Goal: Contribute content: Add original content to the website for others to see

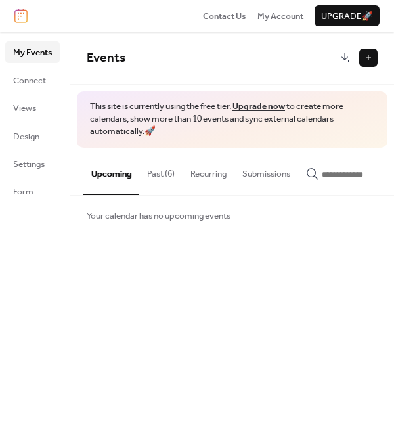
click at [372, 55] on button at bounding box center [368, 58] width 18 height 18
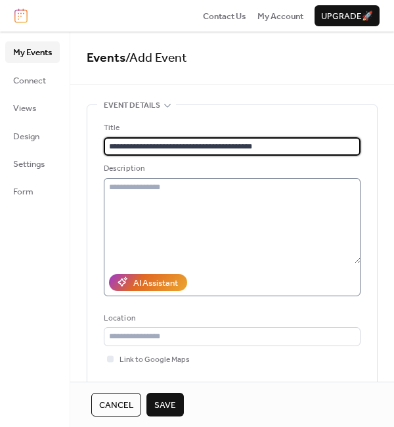
type input "**********"
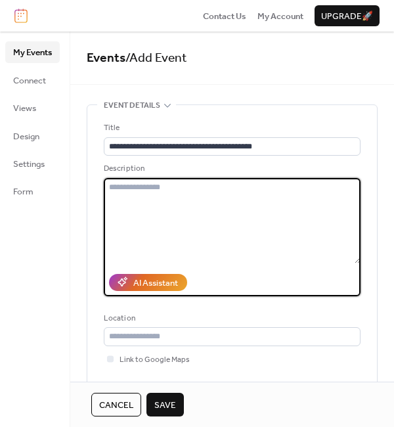
click at [127, 196] on textarea at bounding box center [232, 220] width 257 height 85
paste textarea "**********"
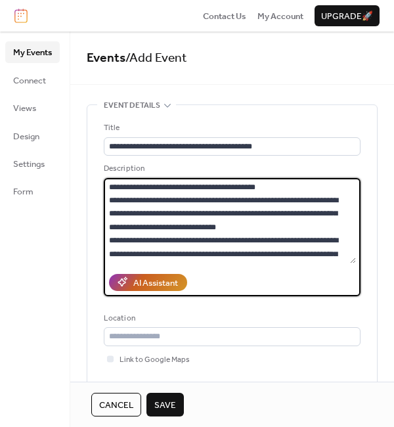
scroll to position [1926, 0]
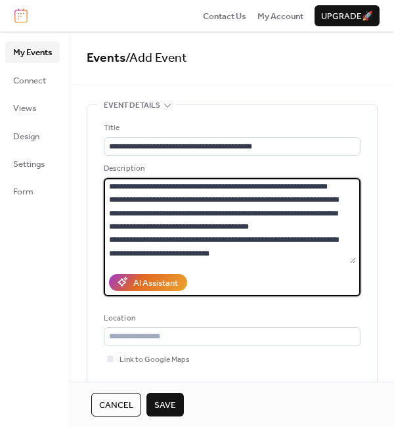
click at [301, 218] on textarea at bounding box center [230, 220] width 252 height 85
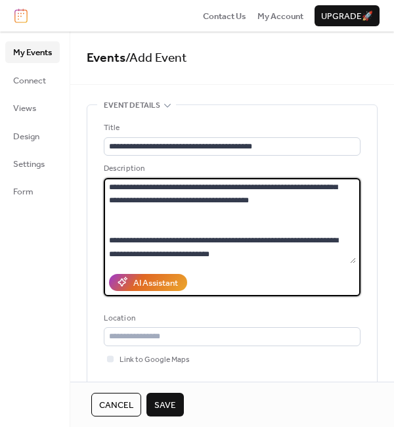
scroll to position [1855, 0]
click at [172, 242] on textarea at bounding box center [230, 220] width 252 height 85
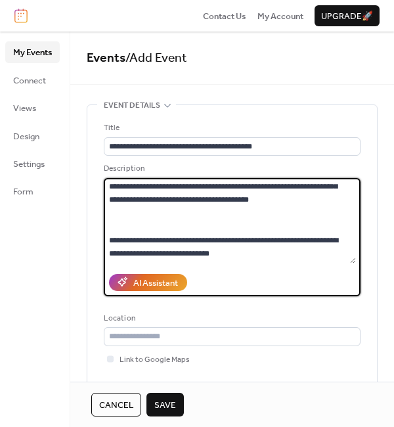
scroll to position [1859, 0]
click at [204, 218] on textarea at bounding box center [230, 220] width 252 height 85
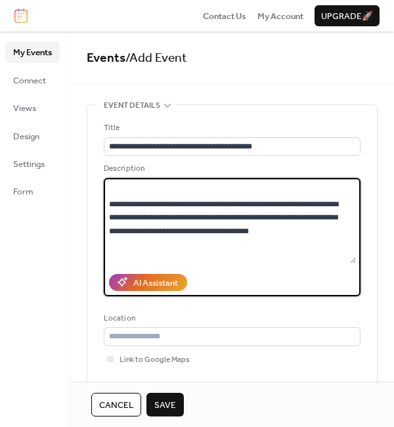
scroll to position [1758, 0]
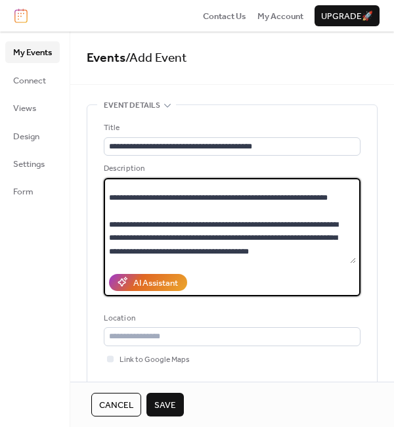
click at [287, 210] on textarea at bounding box center [230, 220] width 252 height 85
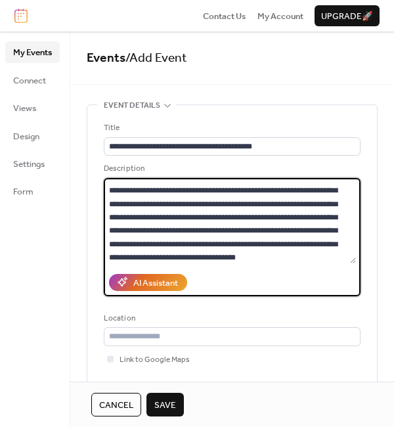
scroll to position [1656, 0]
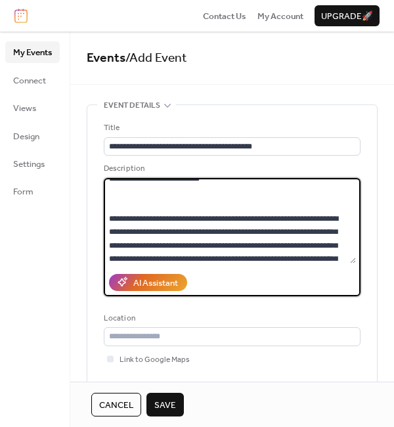
click at [250, 215] on textarea at bounding box center [230, 220] width 252 height 85
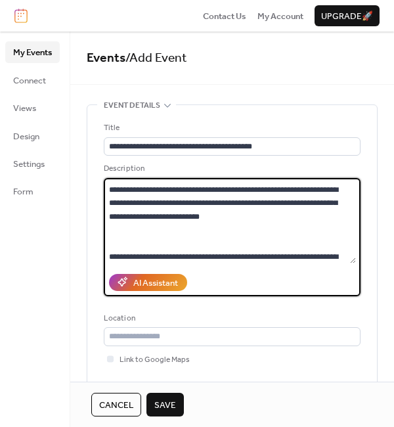
scroll to position [1563, 0]
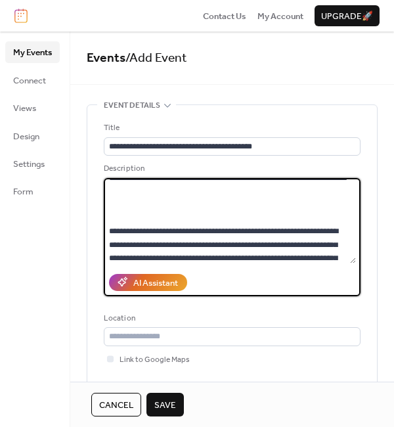
click at [171, 228] on textarea at bounding box center [230, 220] width 252 height 85
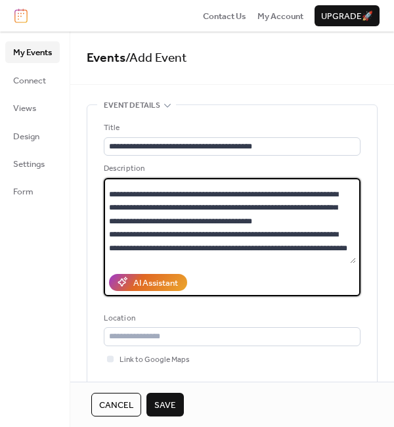
scroll to position [1498, 0]
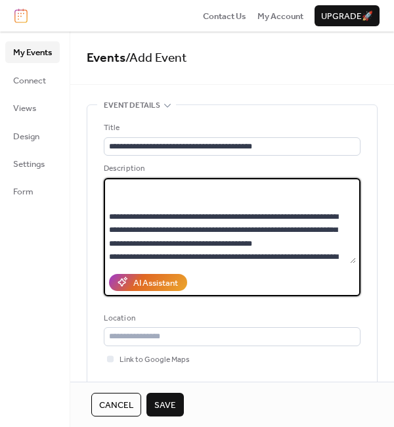
click at [197, 194] on textarea at bounding box center [230, 220] width 252 height 85
click at [183, 204] on textarea at bounding box center [230, 220] width 252 height 85
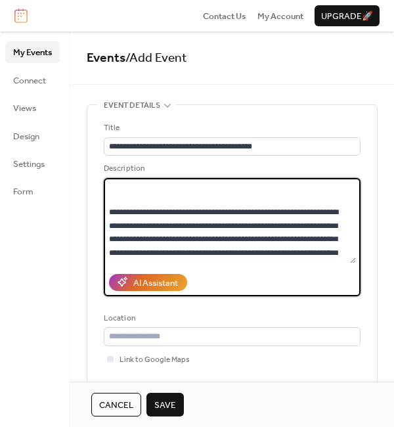
scroll to position [1361, 0]
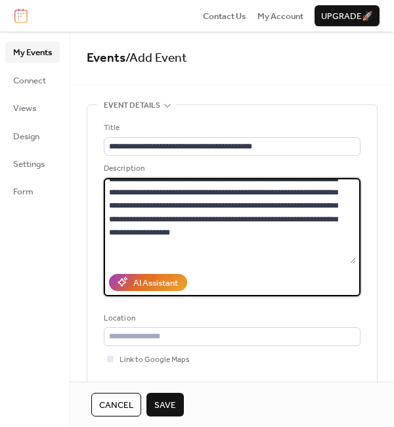
click at [335, 219] on textarea at bounding box center [230, 220] width 252 height 85
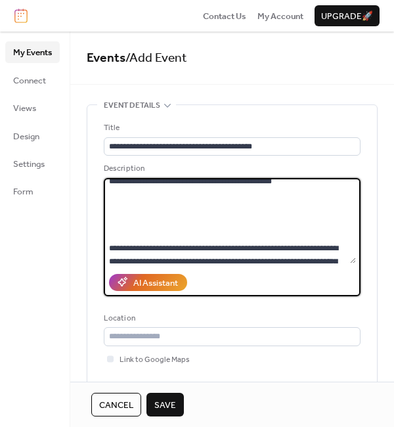
scroll to position [1283, 0]
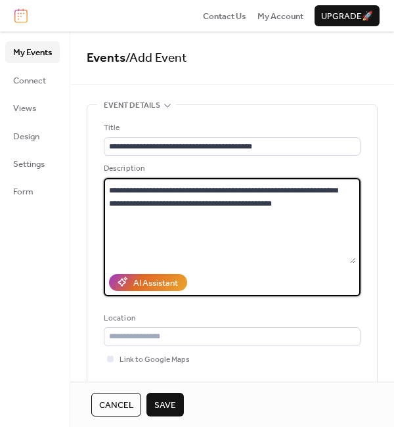
click at [199, 192] on textarea at bounding box center [230, 220] width 252 height 85
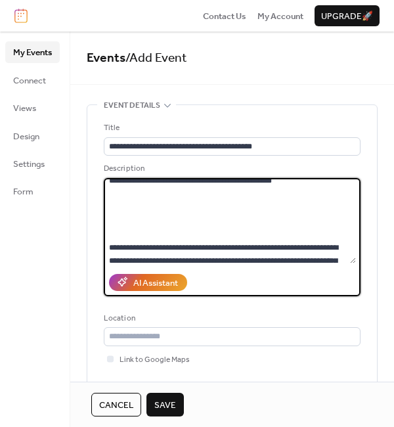
scroll to position [1406, 0]
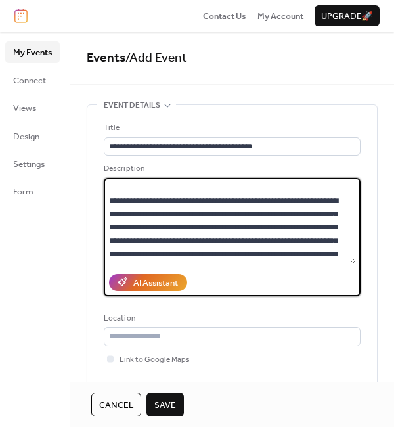
click at [295, 188] on textarea at bounding box center [230, 220] width 252 height 85
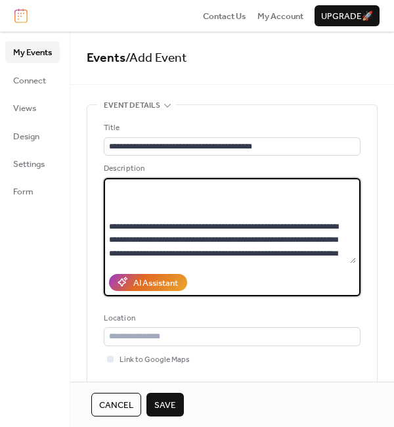
scroll to position [1173, 0]
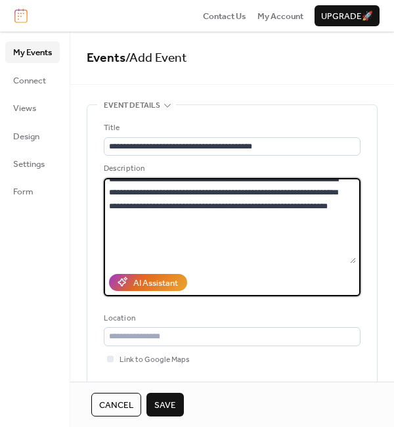
click at [135, 242] on textarea at bounding box center [230, 220] width 252 height 85
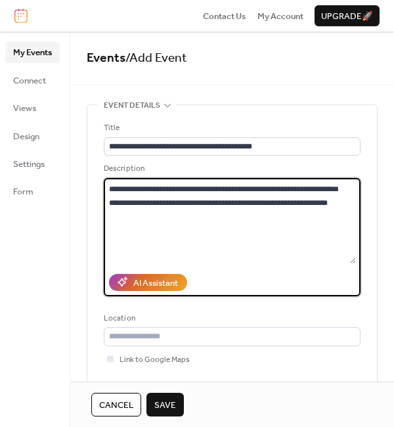
click at [139, 242] on textarea at bounding box center [230, 220] width 252 height 85
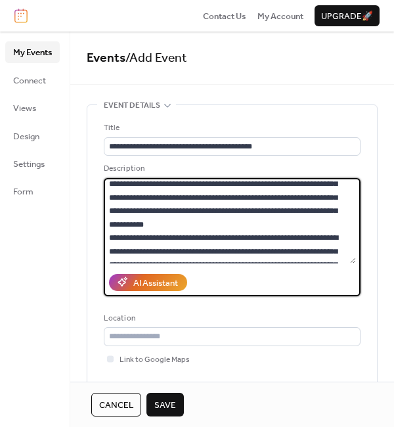
scroll to position [998, 0]
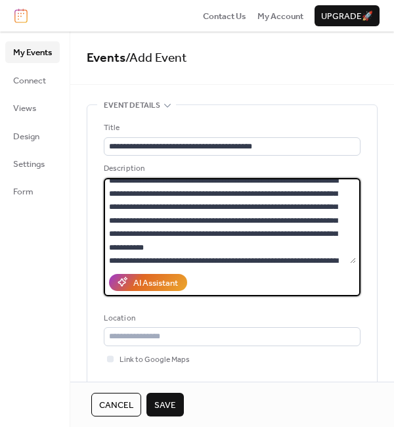
click at [332, 235] on textarea at bounding box center [230, 220] width 252 height 85
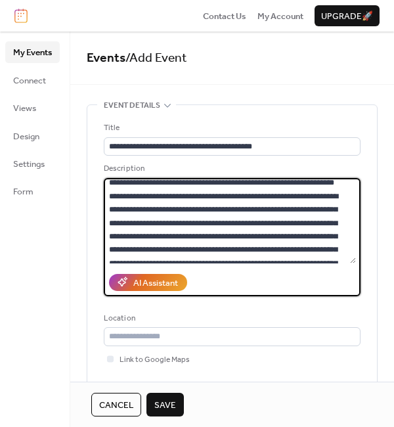
scroll to position [841, 0]
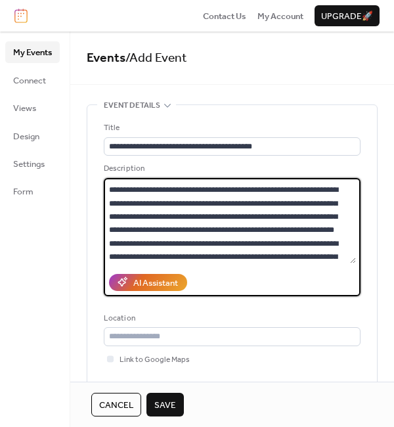
click at [255, 224] on textarea at bounding box center [230, 220] width 252 height 85
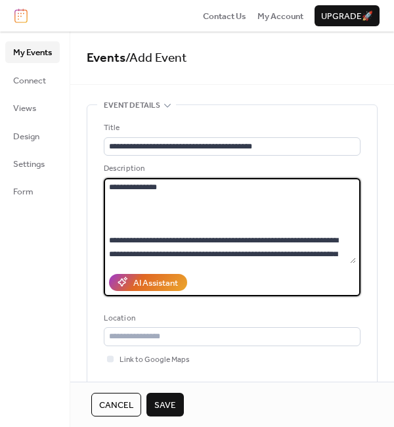
scroll to position [783, 0]
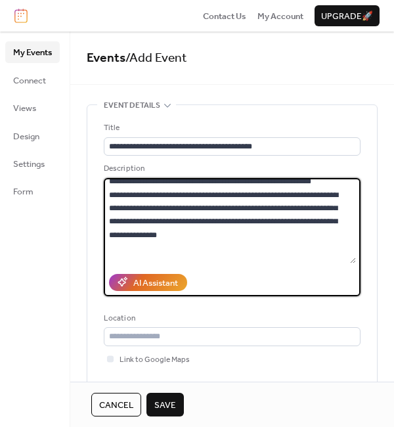
click at [165, 234] on textarea at bounding box center [230, 220] width 252 height 85
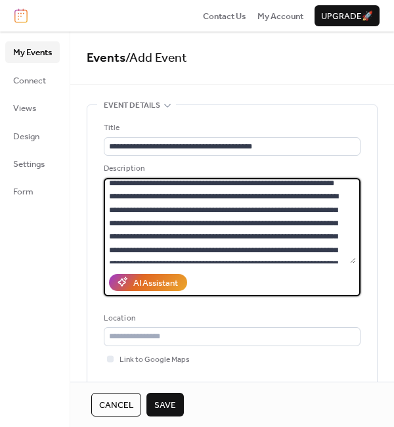
scroll to position [1019, 0]
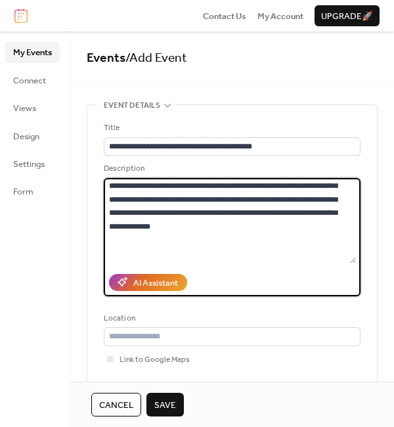
click at [177, 198] on textarea at bounding box center [230, 220] width 252 height 85
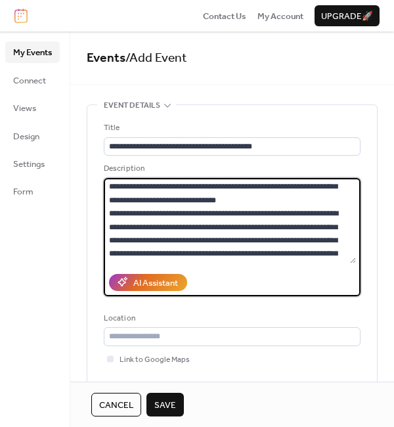
scroll to position [51, 0]
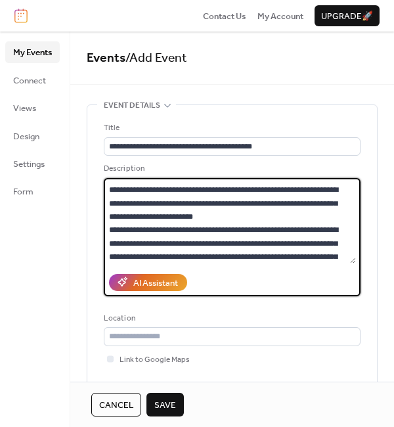
click at [266, 217] on textarea at bounding box center [230, 220] width 252 height 85
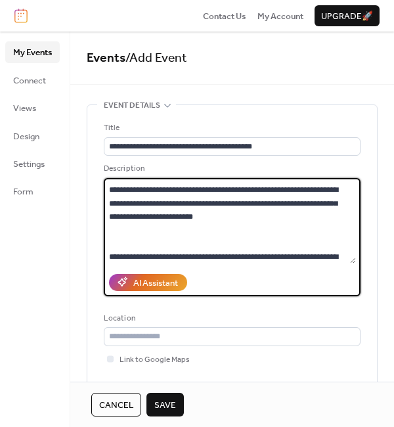
scroll to position [0, 0]
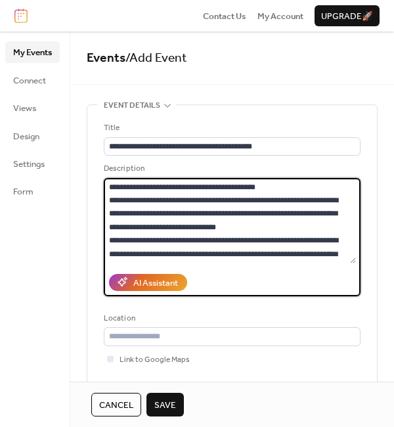
click at [318, 215] on textarea at bounding box center [230, 220] width 252 height 85
click at [317, 228] on textarea at bounding box center [230, 220] width 252 height 85
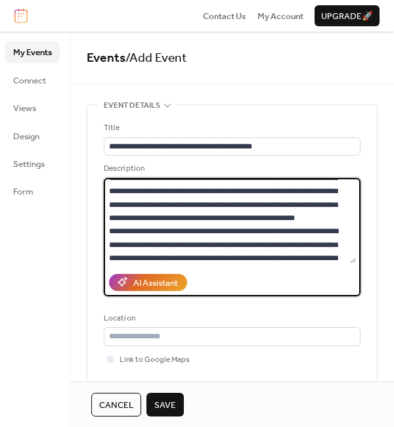
scroll to position [236, 0]
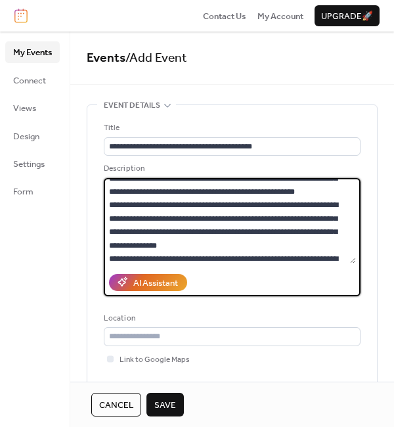
click at [265, 205] on textarea at bounding box center [230, 220] width 252 height 85
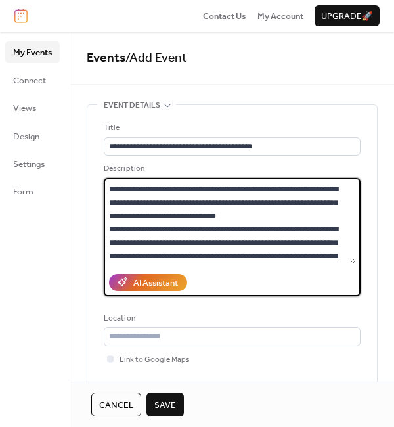
scroll to position [373, 0]
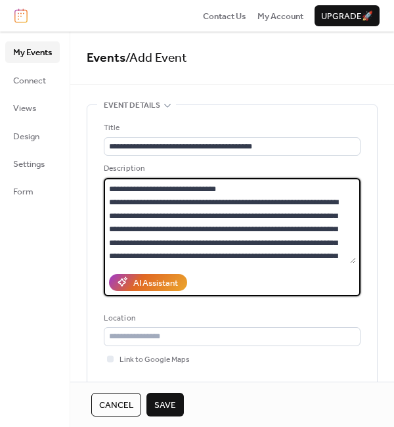
click at [288, 199] on textarea at bounding box center [230, 220] width 252 height 85
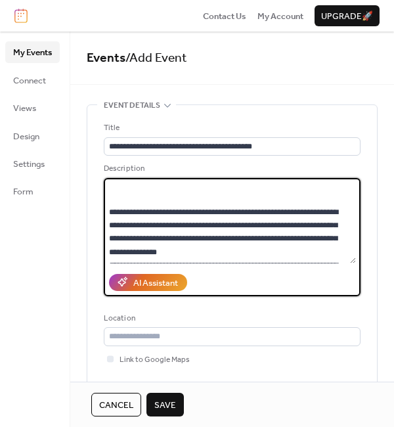
scroll to position [325, 0]
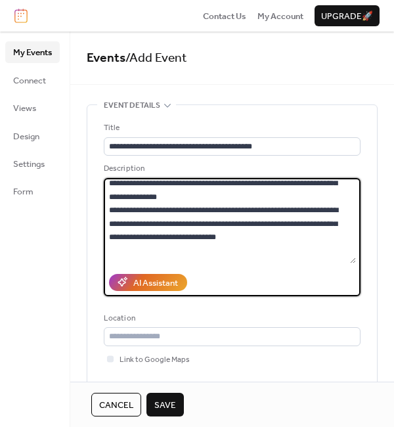
click at [278, 212] on textarea at bounding box center [230, 220] width 252 height 85
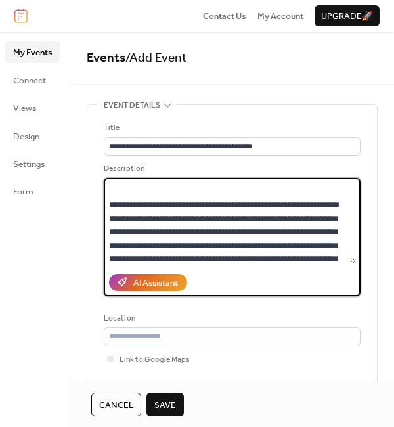
scroll to position [492, 0]
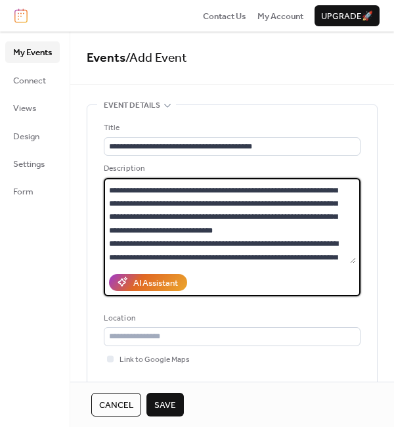
click at [316, 237] on textarea at bounding box center [230, 220] width 252 height 85
click at [318, 244] on textarea at bounding box center [230, 220] width 252 height 85
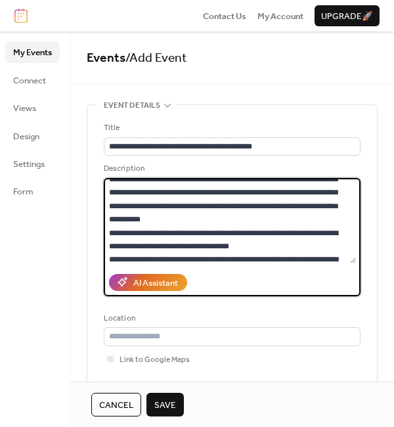
scroll to position [638, 0]
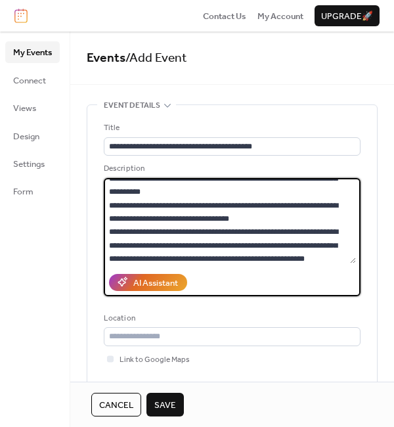
click at [261, 207] on textarea at bounding box center [230, 220] width 252 height 85
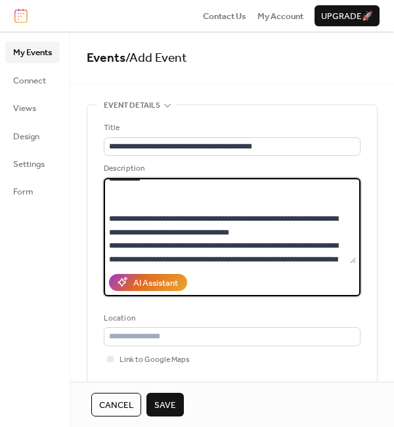
scroll to position [664, 0]
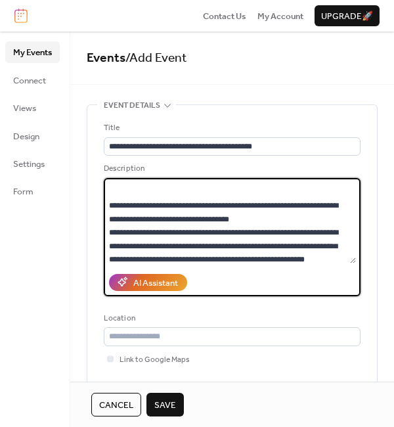
click at [295, 232] on textarea at bounding box center [230, 220] width 252 height 85
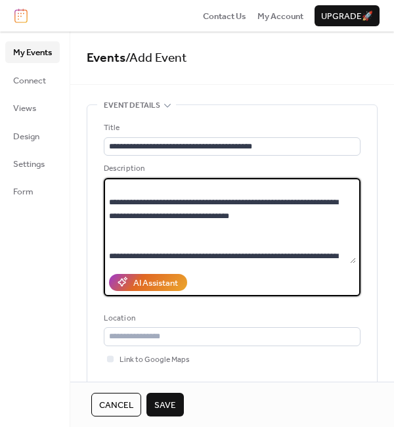
scroll to position [735, 0]
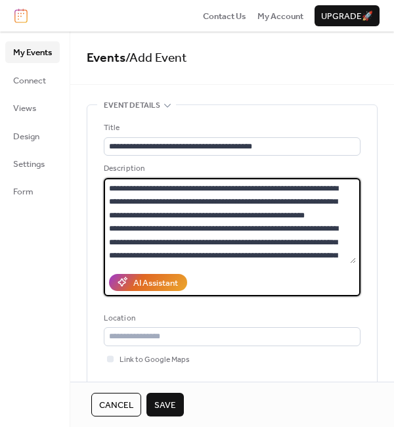
click at [209, 243] on textarea at bounding box center [230, 220] width 252 height 85
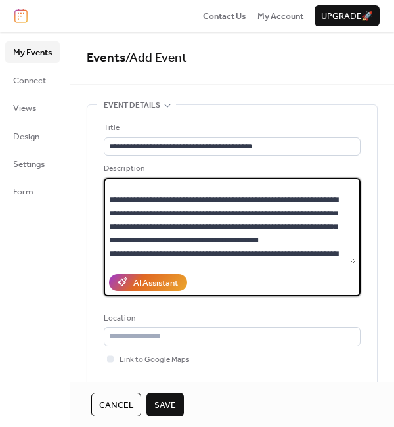
scroll to position [833, 0]
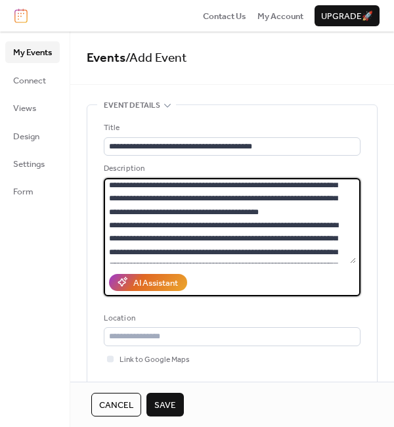
click at [320, 236] on textarea at bounding box center [230, 220] width 252 height 85
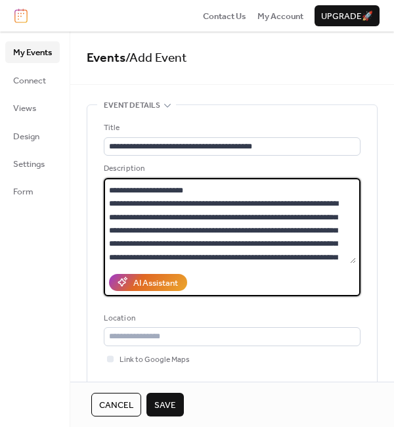
scroll to position [990, 0]
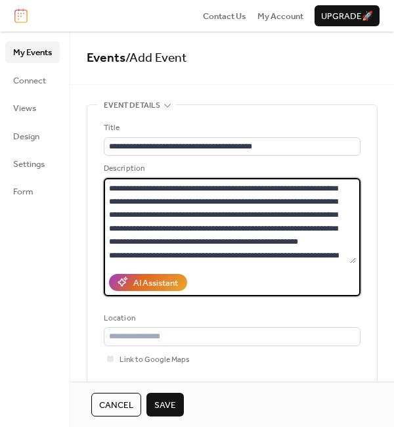
click at [310, 188] on textarea at bounding box center [230, 220] width 252 height 85
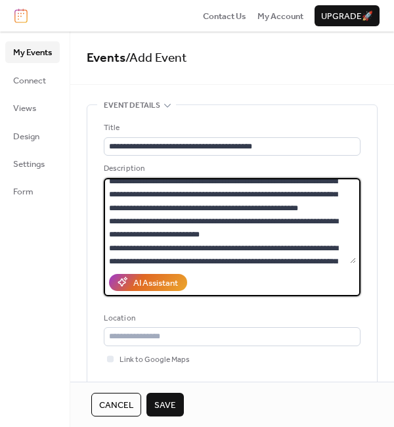
scroll to position [1092, 0]
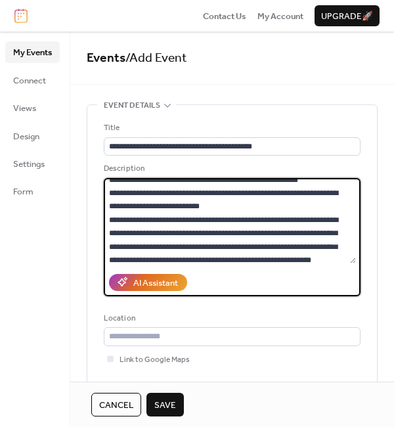
click at [232, 215] on textarea at bounding box center [230, 220] width 252 height 85
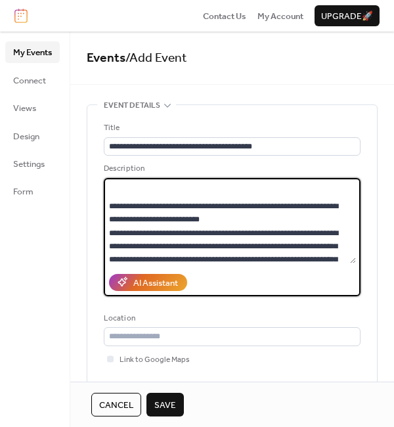
scroll to position [1119, 0]
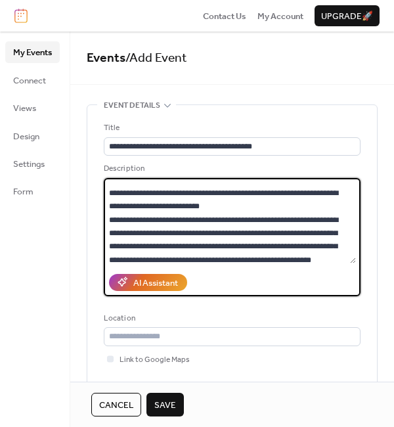
click at [232, 240] on textarea at bounding box center [230, 220] width 252 height 85
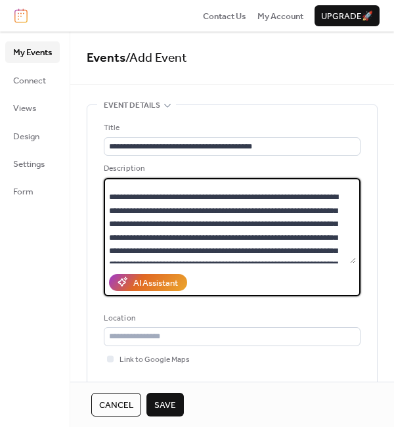
scroll to position [2919, 0]
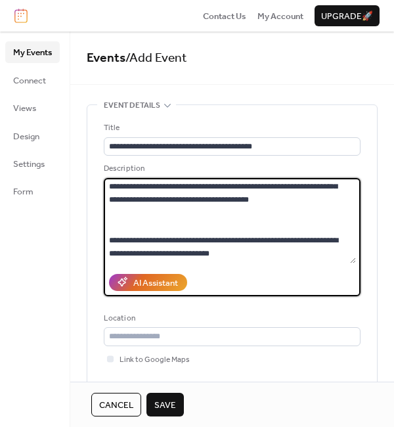
click at [233, 240] on textarea at bounding box center [230, 220] width 252 height 85
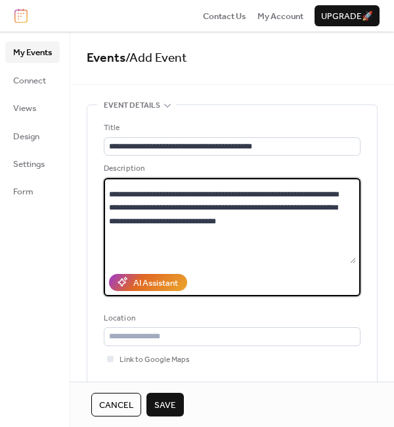
scroll to position [306, 0]
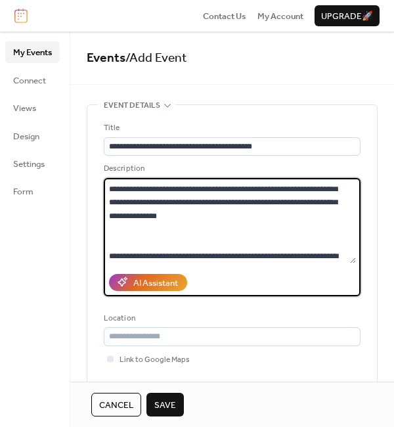
click at [262, 227] on textarea at bounding box center [230, 220] width 252 height 85
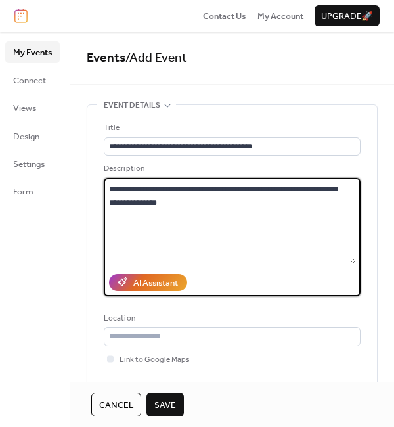
scroll to position [333, 0]
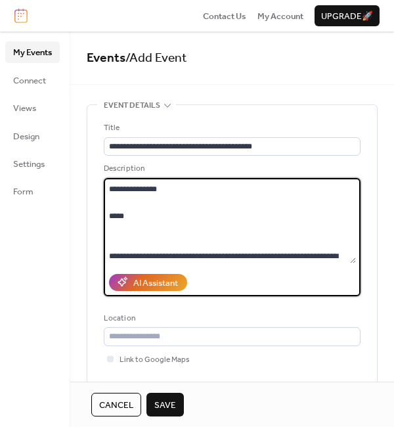
paste textarea "**********"
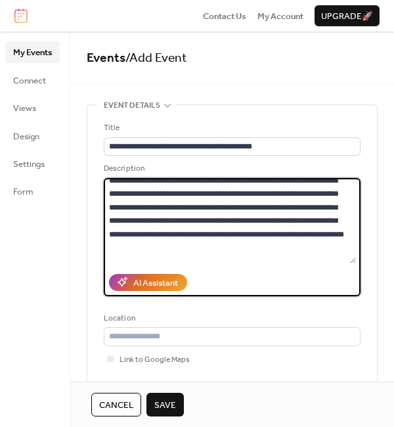
scroll to position [349, 0]
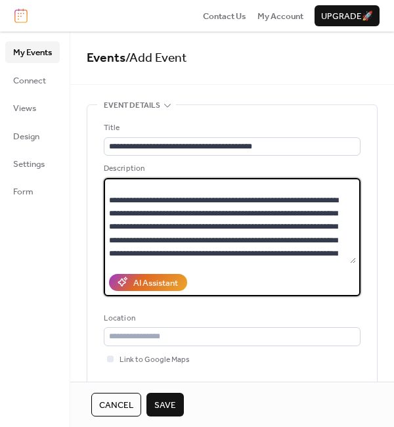
click at [133, 213] on textarea at bounding box center [230, 220] width 252 height 85
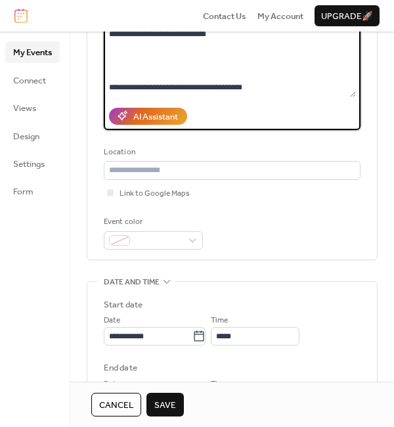
scroll to position [0, 0]
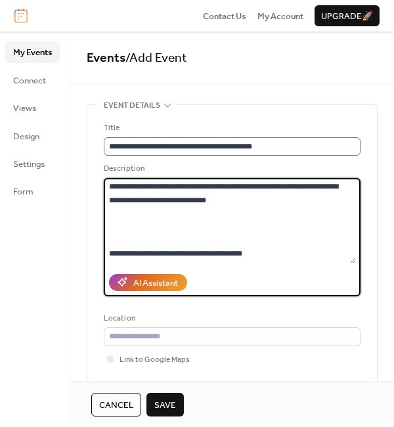
type textarea "**********"
click at [137, 144] on input "**********" at bounding box center [232, 146] width 257 height 18
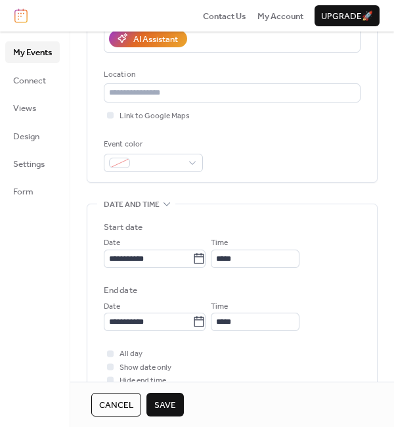
scroll to position [286, 0]
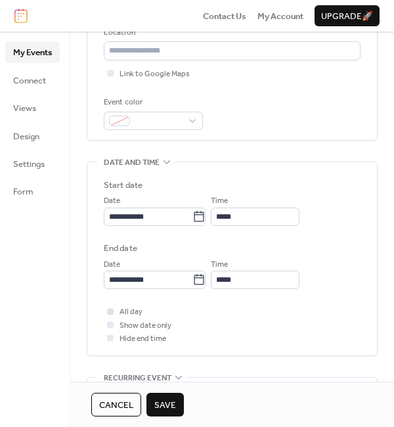
type input "**********"
click at [112, 310] on div at bounding box center [110, 311] width 7 height 7
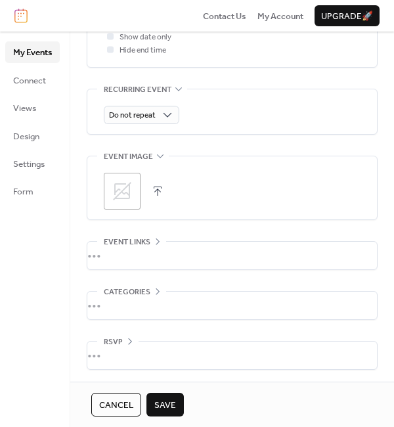
scroll to position [576, 0]
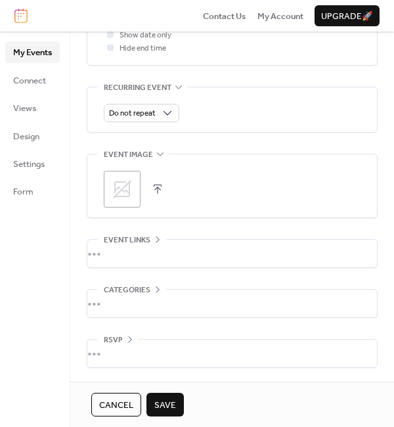
click at [123, 185] on icon at bounding box center [122, 189] width 21 height 21
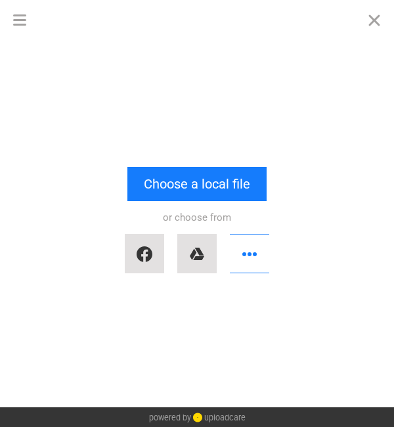
scroll to position [0, 0]
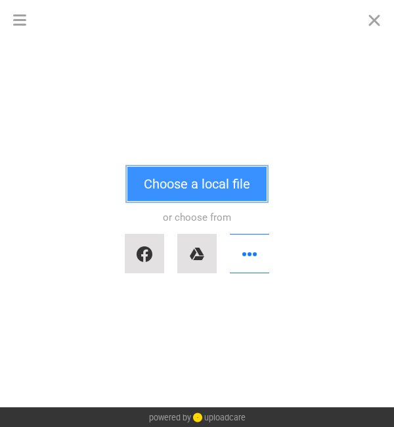
click at [190, 181] on button "Choose a local file" at bounding box center [196, 184] width 139 height 34
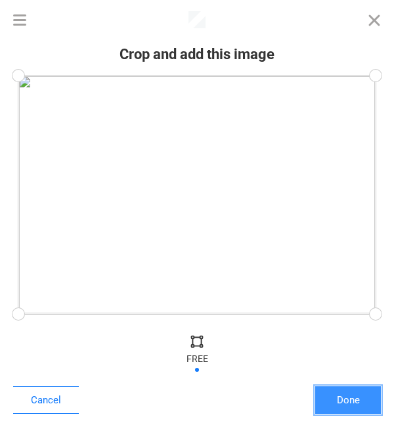
click at [351, 395] on button "Done" at bounding box center [348, 400] width 66 height 28
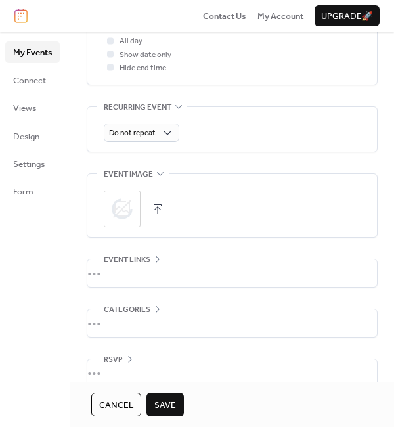
scroll to position [576, 0]
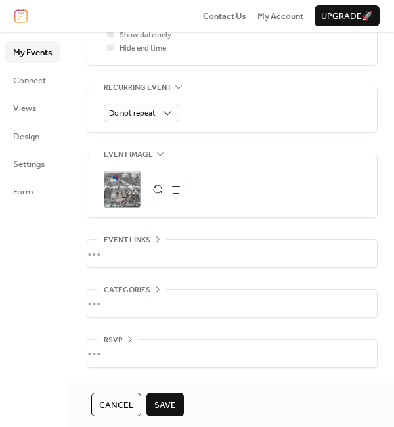
click at [169, 399] on span "Save" at bounding box center [165, 405] width 22 height 13
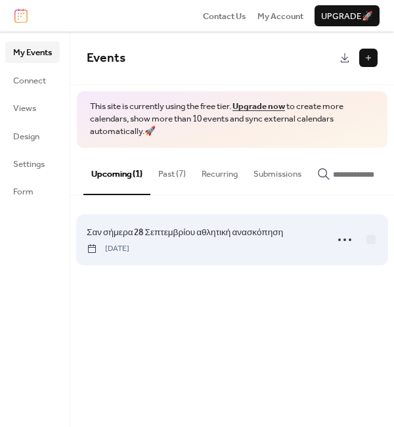
click at [246, 236] on span "Σαν σήμερα 28 Σεπτεμβρίου αθλητική ανασκόπηση" at bounding box center [185, 232] width 196 height 13
